Goal: Information Seeking & Learning: Learn about a topic

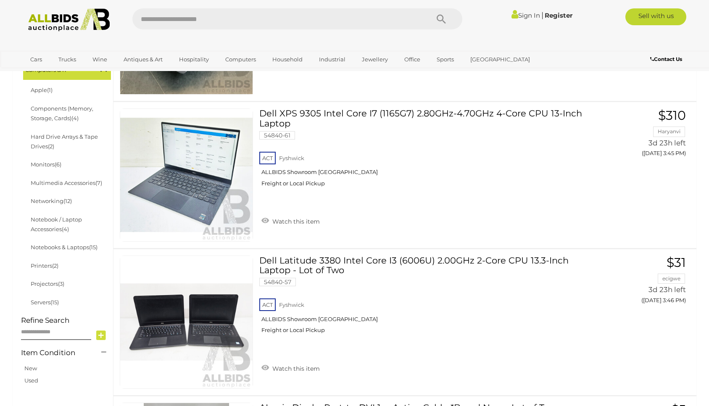
scroll to position [237, 0]
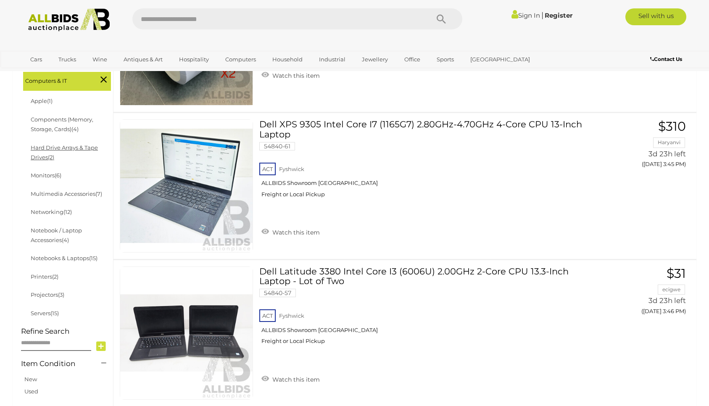
click at [40, 151] on link "Hard Drive Arrays & Tape Drives (2)" at bounding box center [64, 152] width 67 height 16
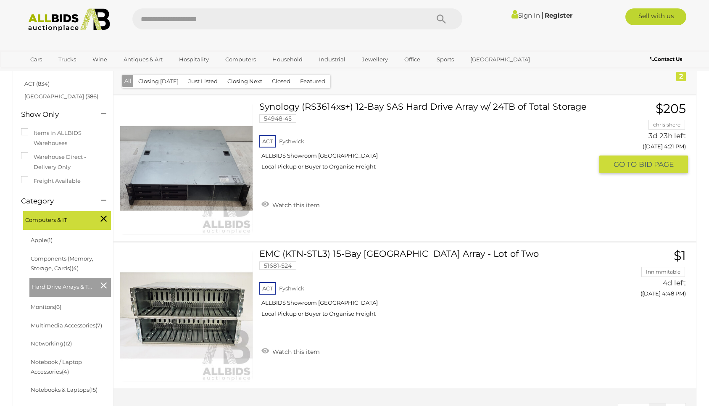
scroll to position [105, 0]
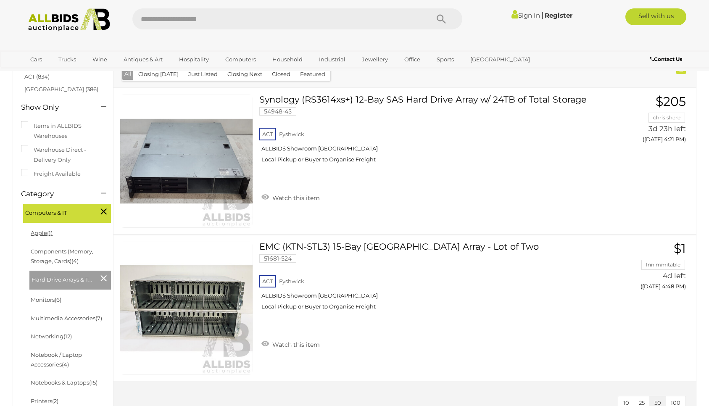
click at [42, 232] on link "Apple (1)" at bounding box center [42, 232] width 22 height 7
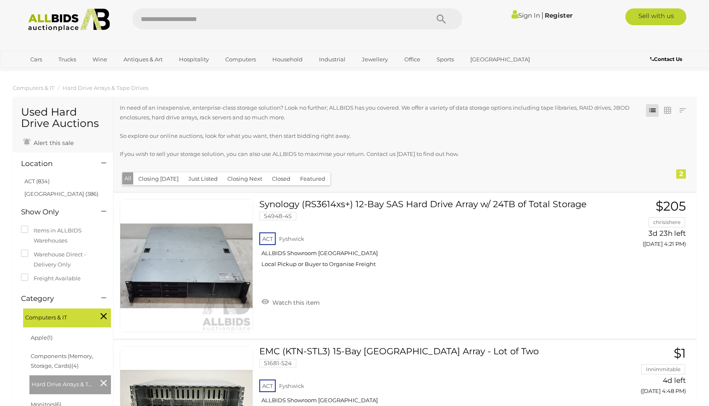
scroll to position [105, 0]
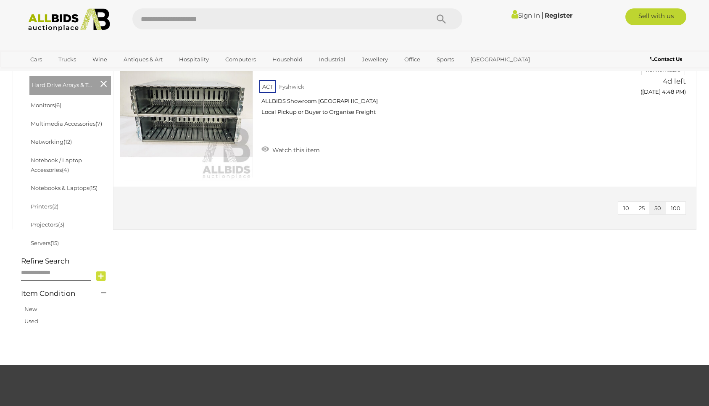
scroll to position [282, 0]
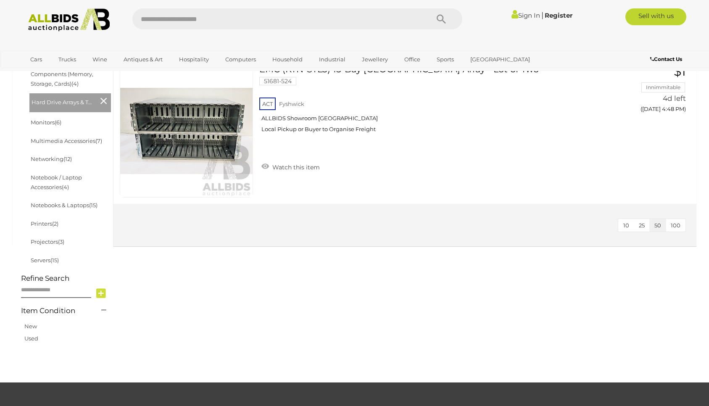
click at [43, 264] on li "Servers (15)" at bounding box center [70, 260] width 82 height 18
click at [43, 263] on link "Servers (15)" at bounding box center [45, 260] width 28 height 7
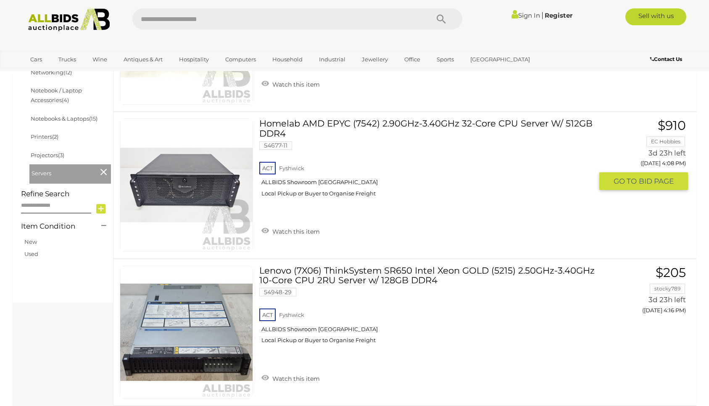
scroll to position [367, 0]
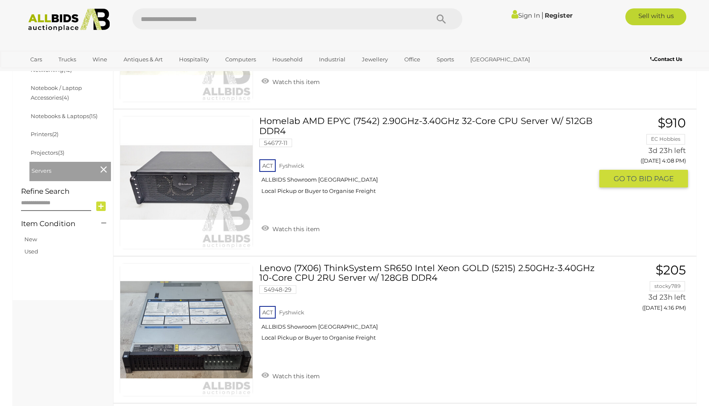
click at [439, 122] on link "Homelab AMD EPYC (7542) 2.90GHz-3.40GHz 32-Core CPU Server W/ 512GB DDR4 54677-…" at bounding box center [429, 158] width 327 height 84
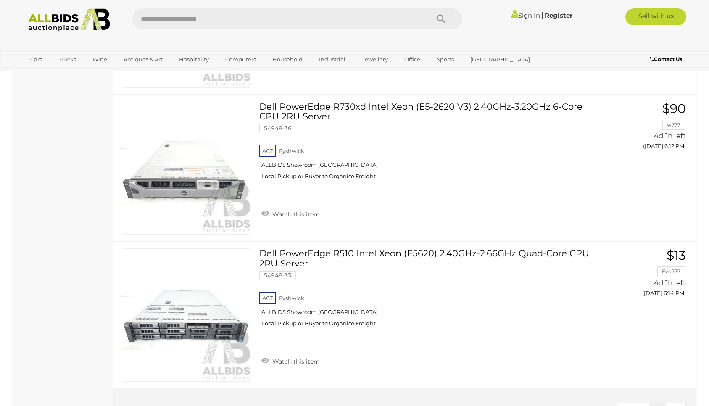
scroll to position [2196, 0]
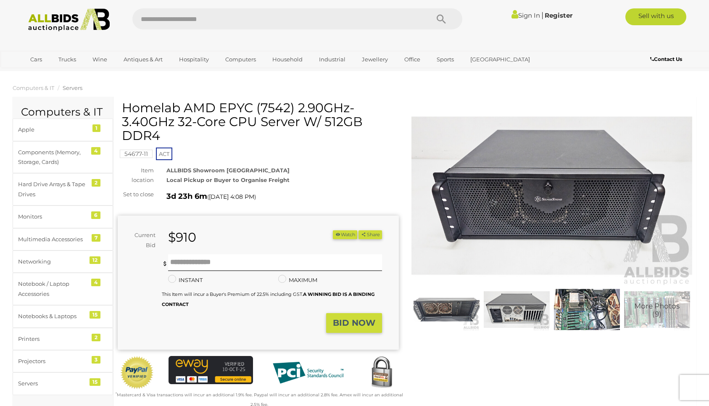
click at [448, 314] on img at bounding box center [446, 309] width 66 height 42
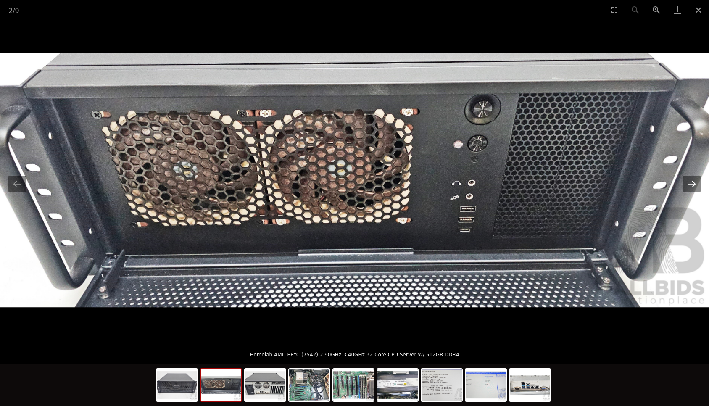
click at [696, 180] on button "Next slide" at bounding box center [692, 184] width 18 height 16
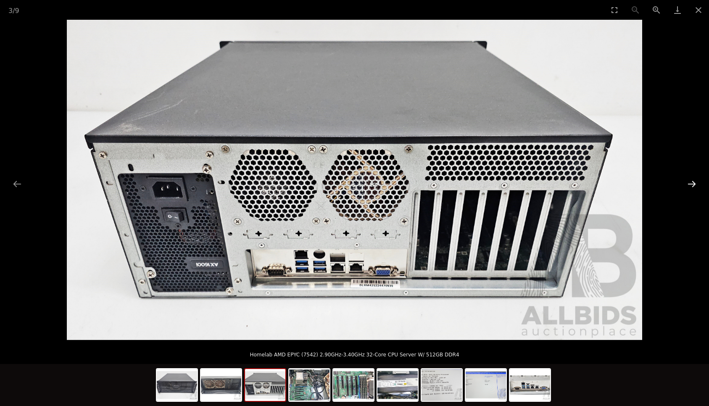
click at [696, 180] on button "Next slide" at bounding box center [692, 184] width 18 height 16
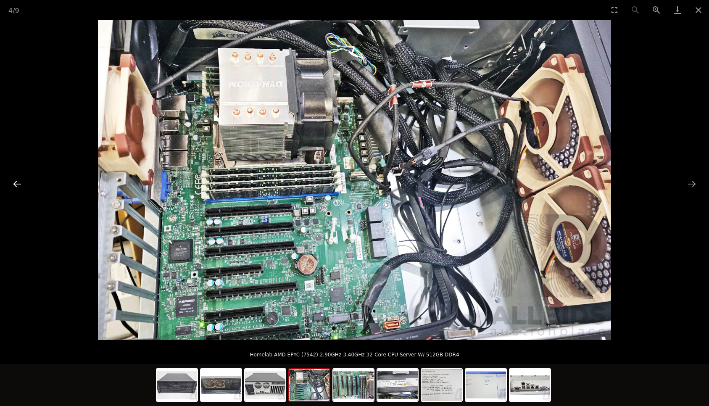
click at [10, 187] on button "Previous slide" at bounding box center [17, 184] width 18 height 16
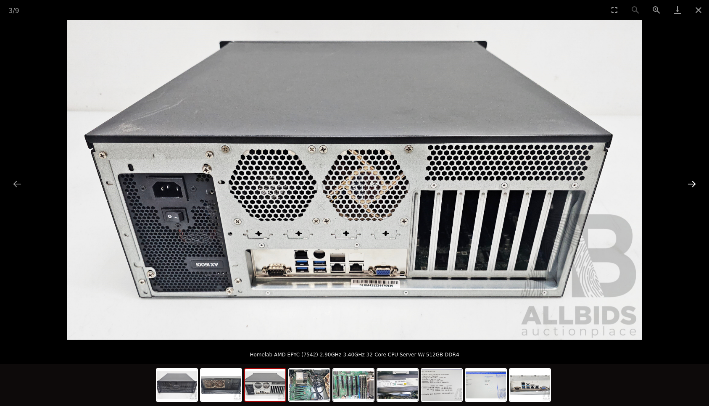
click at [689, 187] on button "Next slide" at bounding box center [692, 184] width 18 height 16
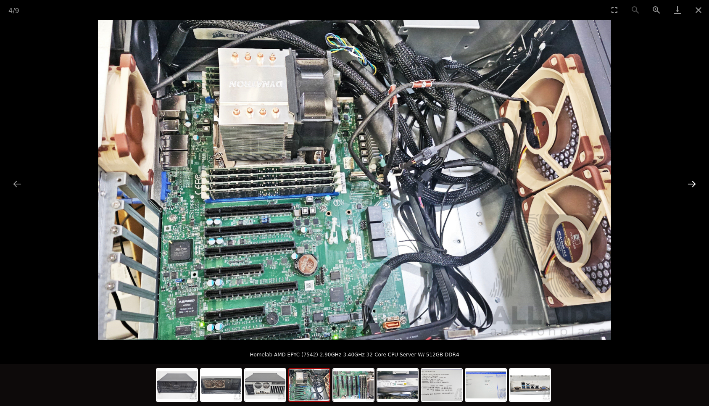
click at [689, 187] on button "Next slide" at bounding box center [692, 184] width 18 height 16
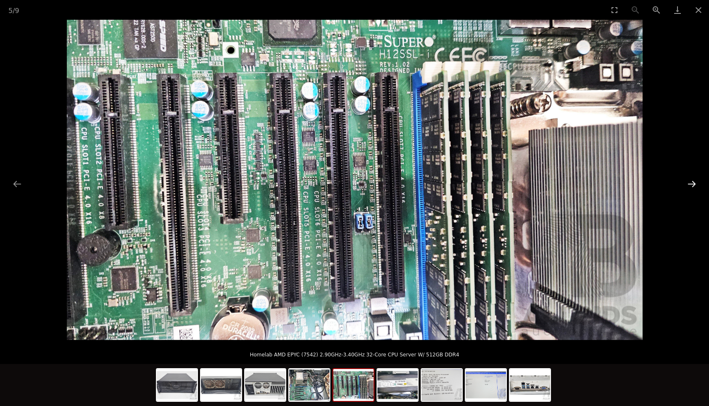
click at [689, 187] on button "Next slide" at bounding box center [692, 184] width 18 height 16
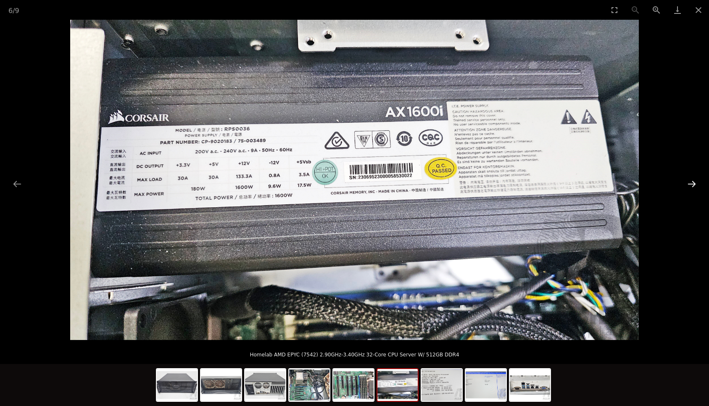
click at [687, 187] on button "Next slide" at bounding box center [692, 184] width 18 height 16
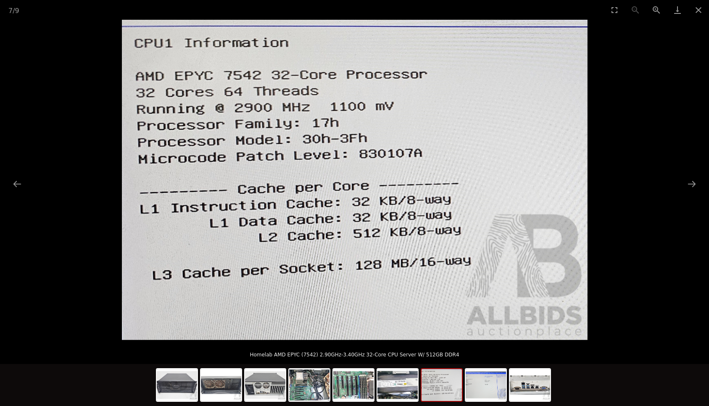
click at [588, 186] on picture at bounding box center [354, 180] width 709 height 320
